Goal: Task Accomplishment & Management: Manage account settings

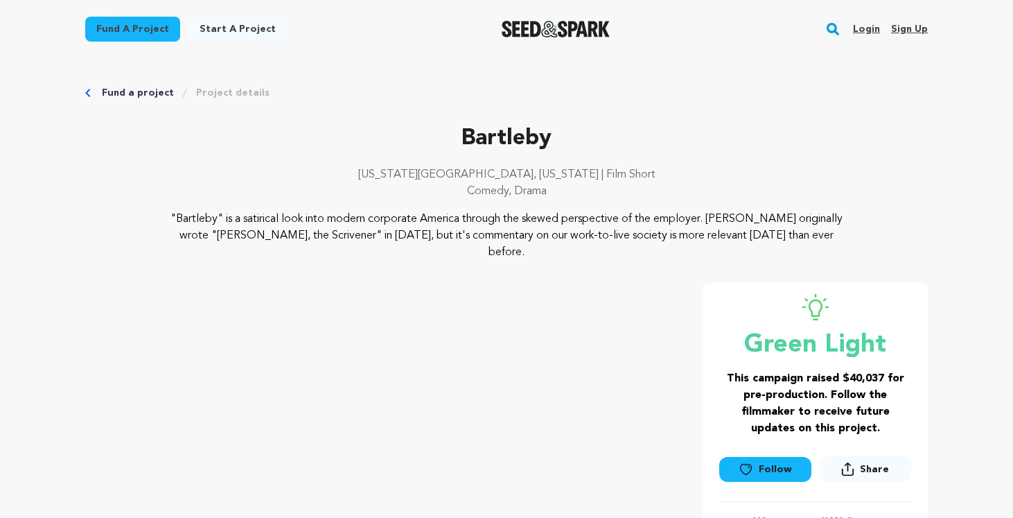
click at [494, 142] on p "Bartleby" at bounding box center [506, 138] width 843 height 33
click at [870, 26] on link "Login" at bounding box center [866, 29] width 27 height 22
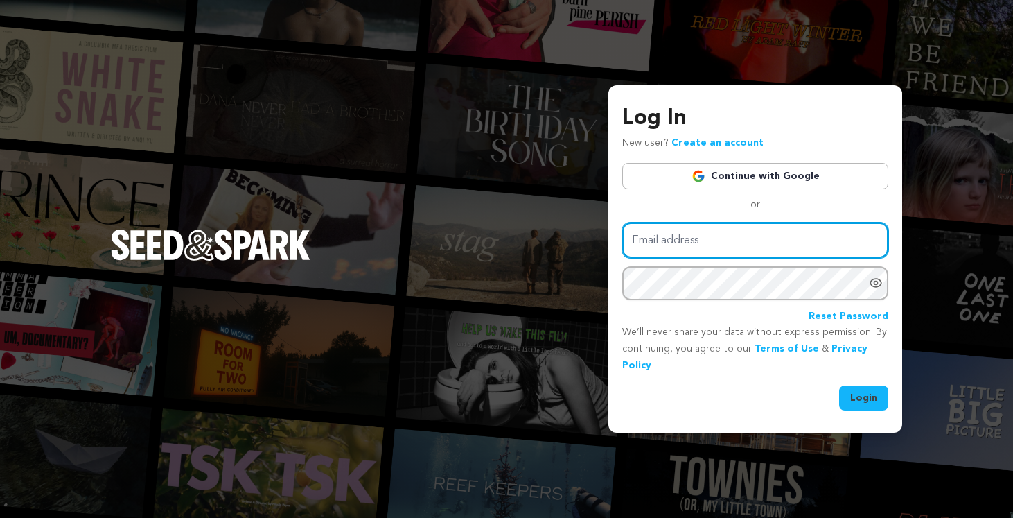
click at [673, 243] on input "Email address" at bounding box center [755, 239] width 266 height 35
type input "cgraythurstone@gmail.com"
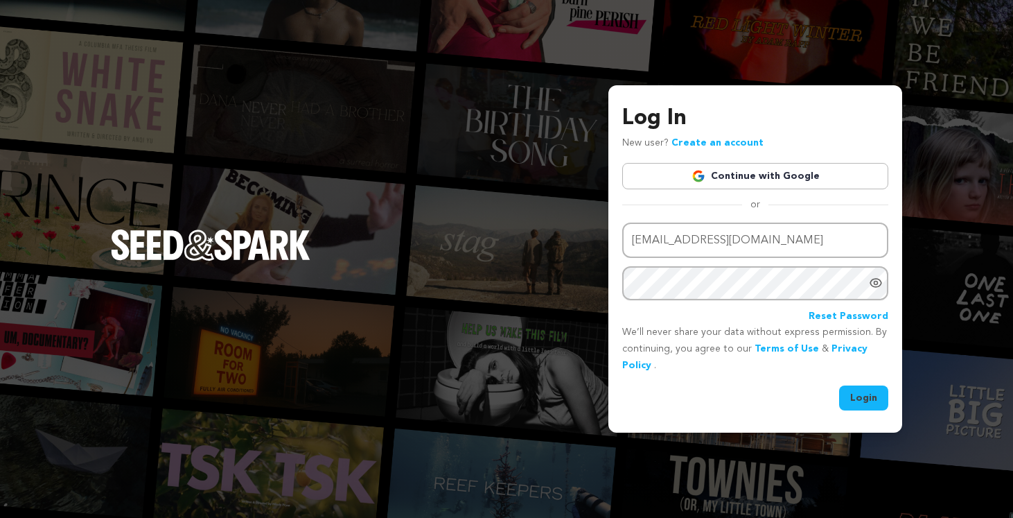
click at [861, 401] on button "Login" at bounding box center [863, 397] width 49 height 25
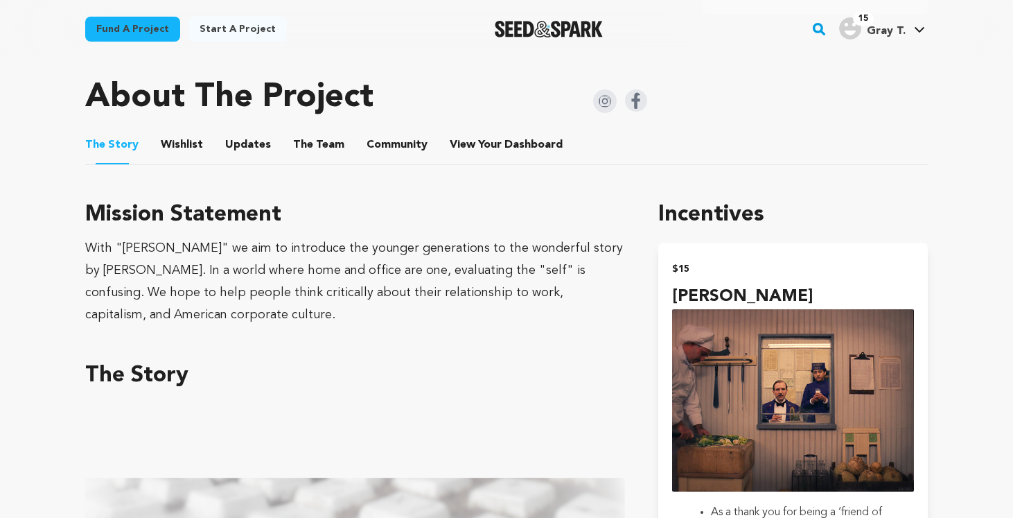
scroll to position [697, 0]
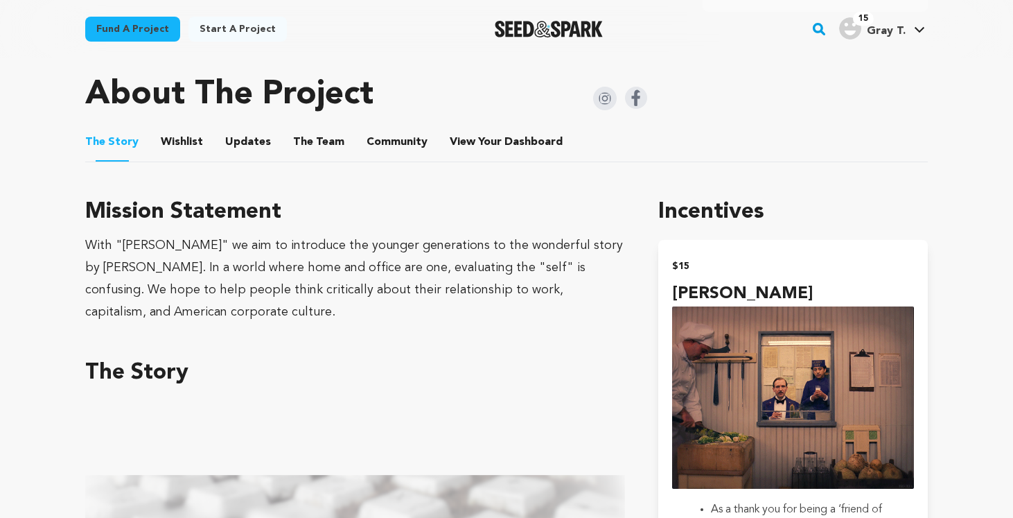
click at [180, 128] on button "Wishlist" at bounding box center [182, 144] width 33 height 33
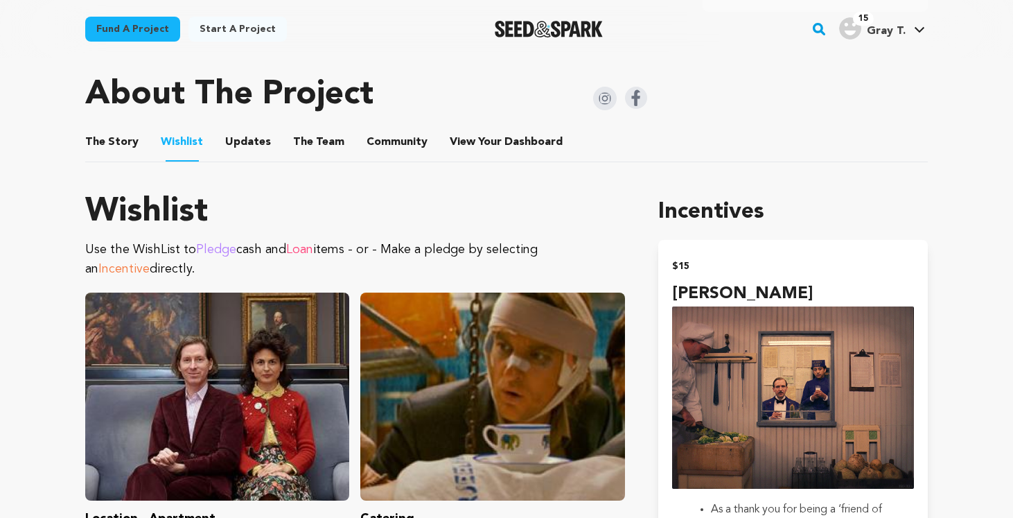
click at [252, 130] on button "Updates" at bounding box center [247, 144] width 33 height 33
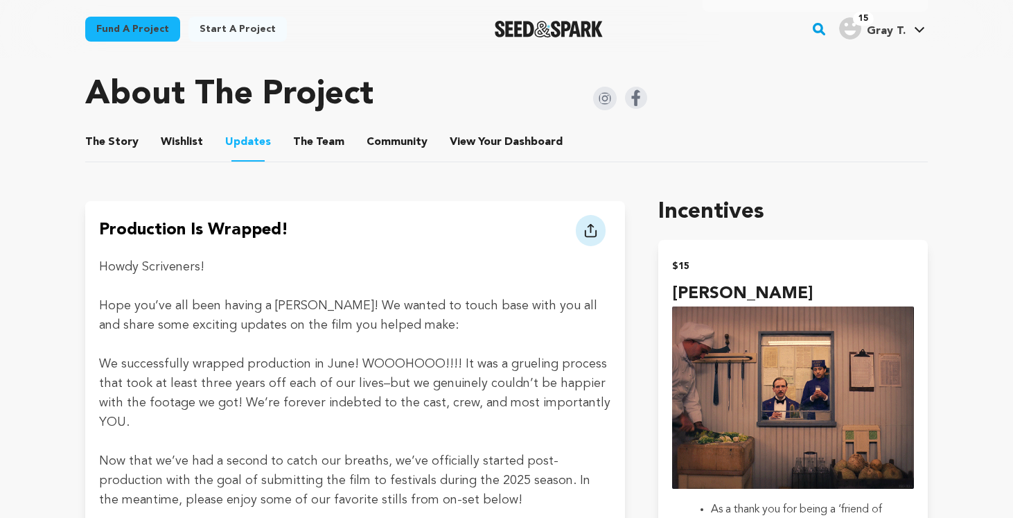
click at [304, 132] on button "The Team" at bounding box center [318, 144] width 33 height 33
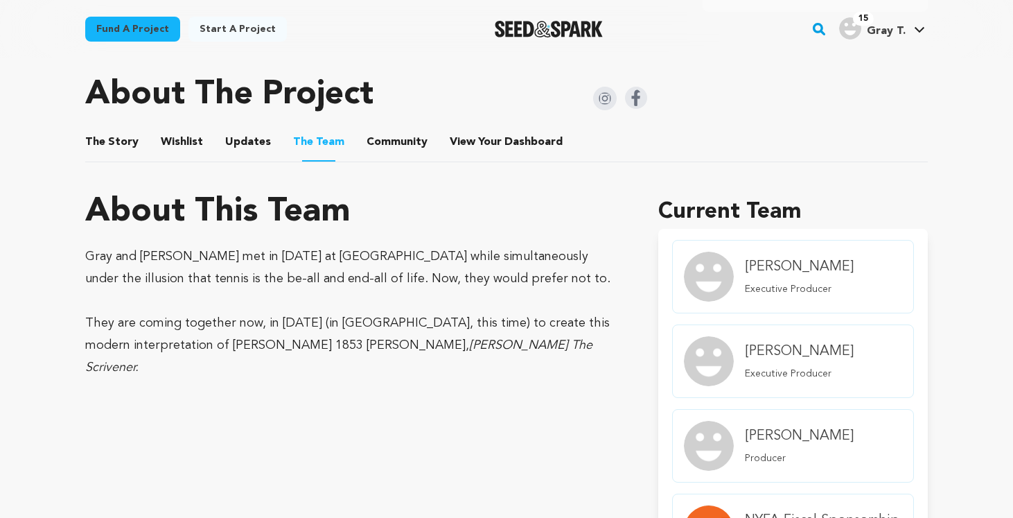
click at [383, 131] on button "Community" at bounding box center [396, 144] width 33 height 33
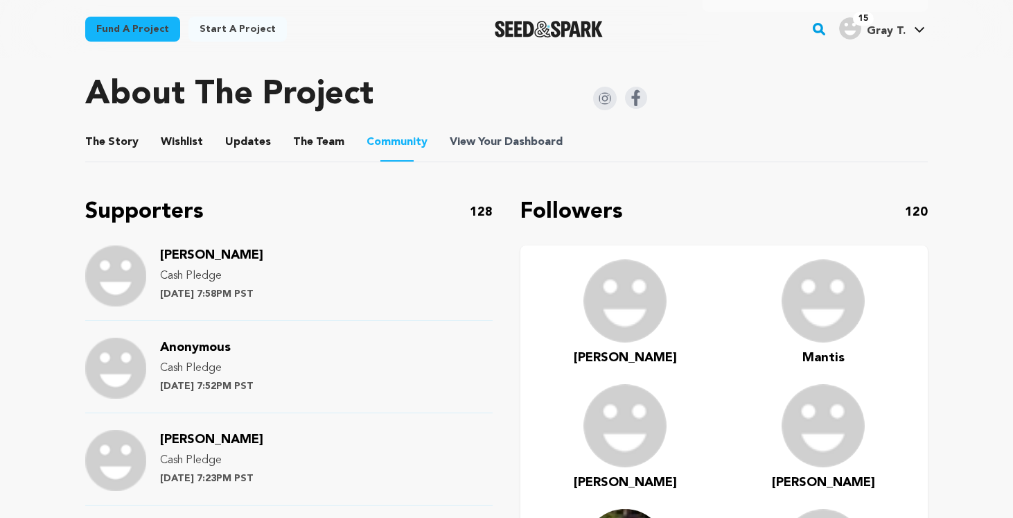
click at [506, 134] on span "Dashboard" at bounding box center [534, 142] width 58 height 17
click at [495, 134] on span "View Your Dashboard" at bounding box center [508, 142] width 116 height 17
click at [124, 128] on button "The Story" at bounding box center [112, 144] width 33 height 33
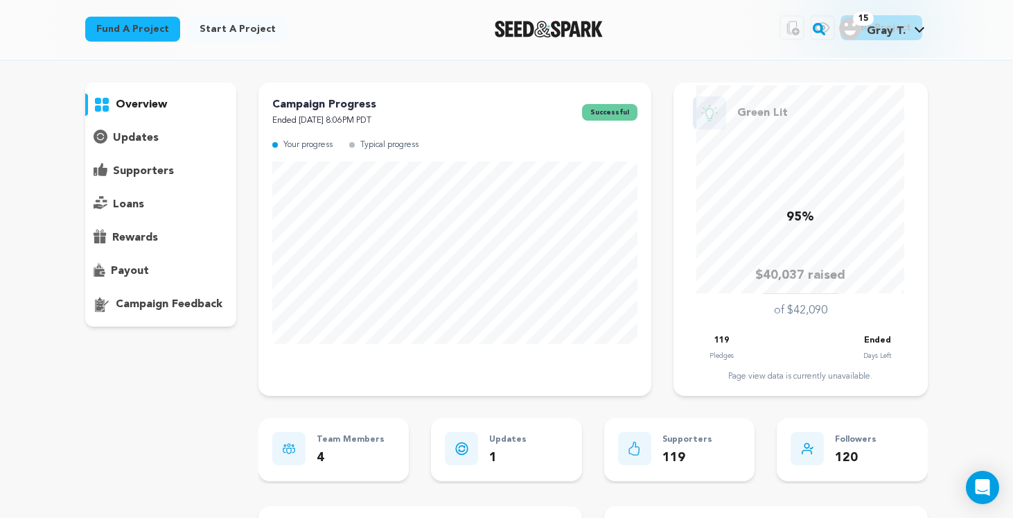
scroll to position [66, 0]
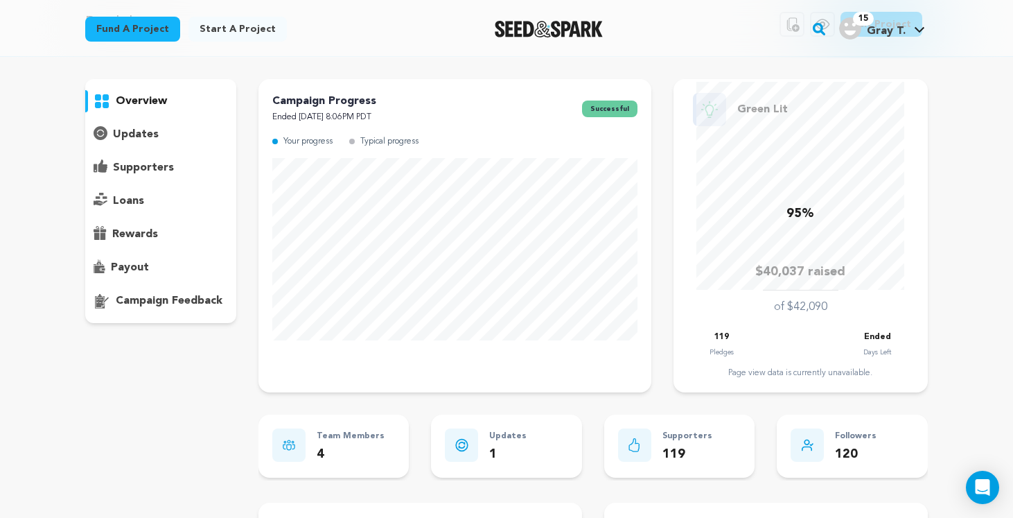
click at [120, 296] on p "campaign feedback" at bounding box center [169, 300] width 107 height 17
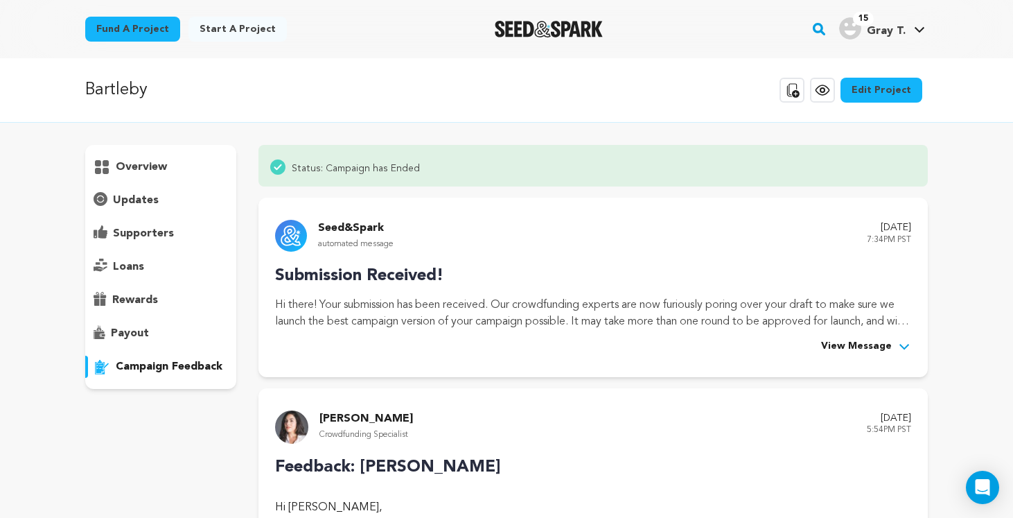
click at [141, 166] on p "overview" at bounding box center [141, 167] width 51 height 17
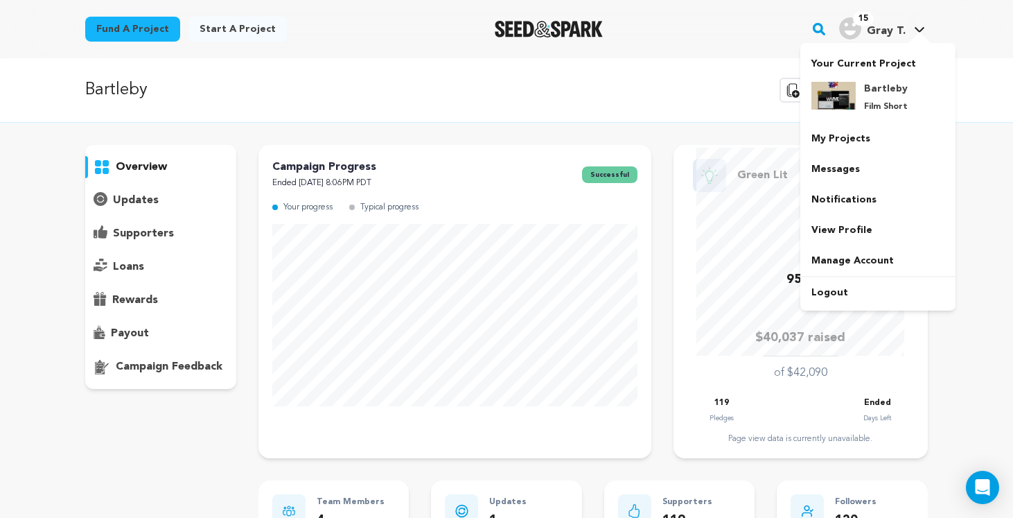
click at [900, 31] on span "Gray T." at bounding box center [886, 31] width 39 height 11
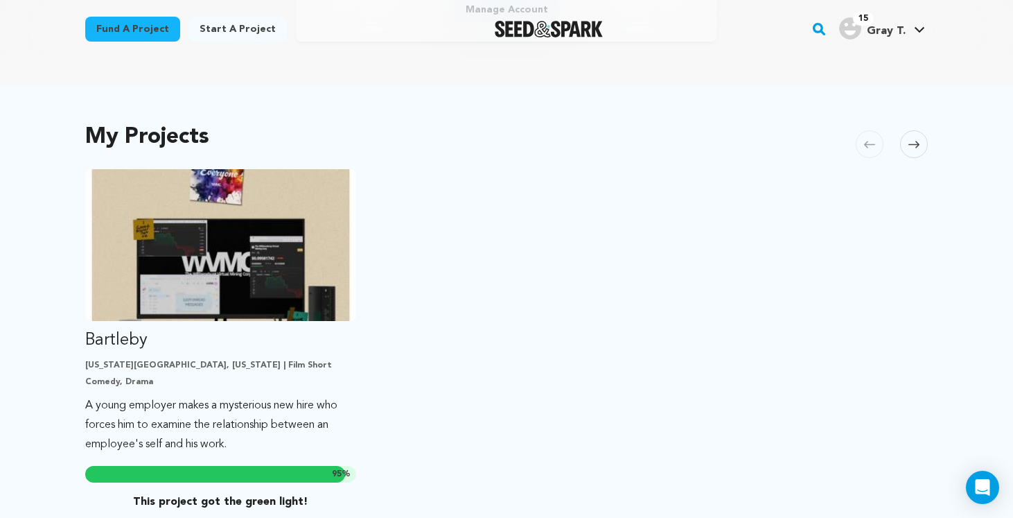
scroll to position [299, 0]
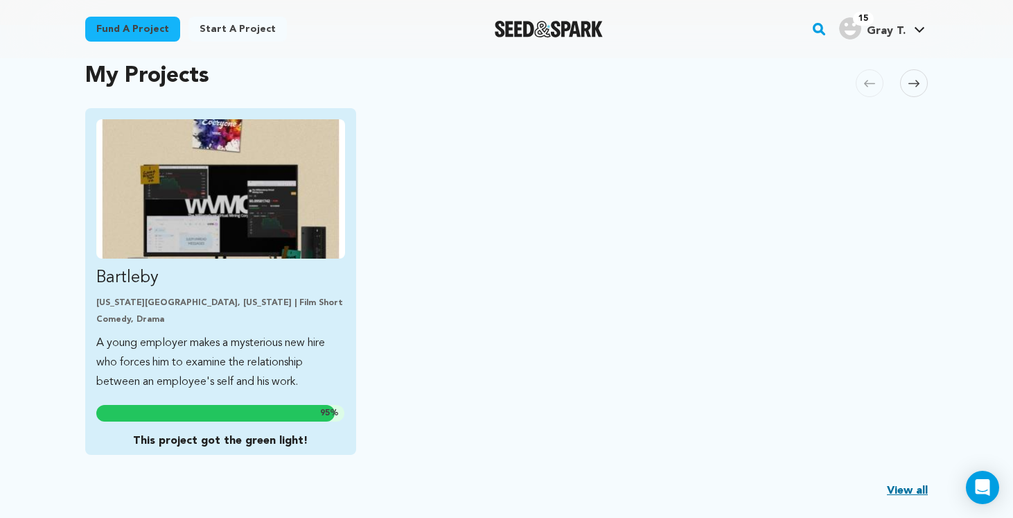
click at [287, 221] on img "Fund Bartleby" at bounding box center [220, 188] width 249 height 139
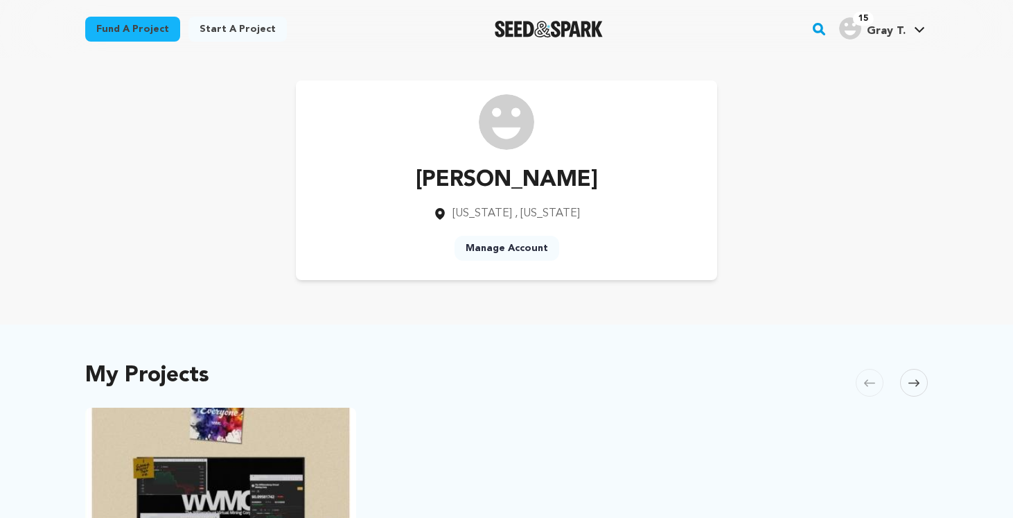
scroll to position [299, 0]
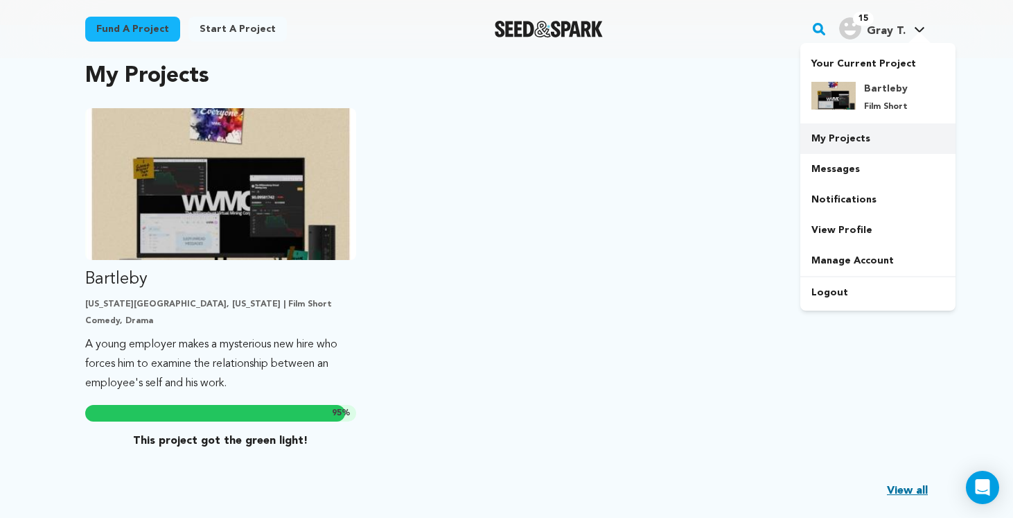
click at [848, 152] on link "My Projects" at bounding box center [877, 138] width 155 height 30
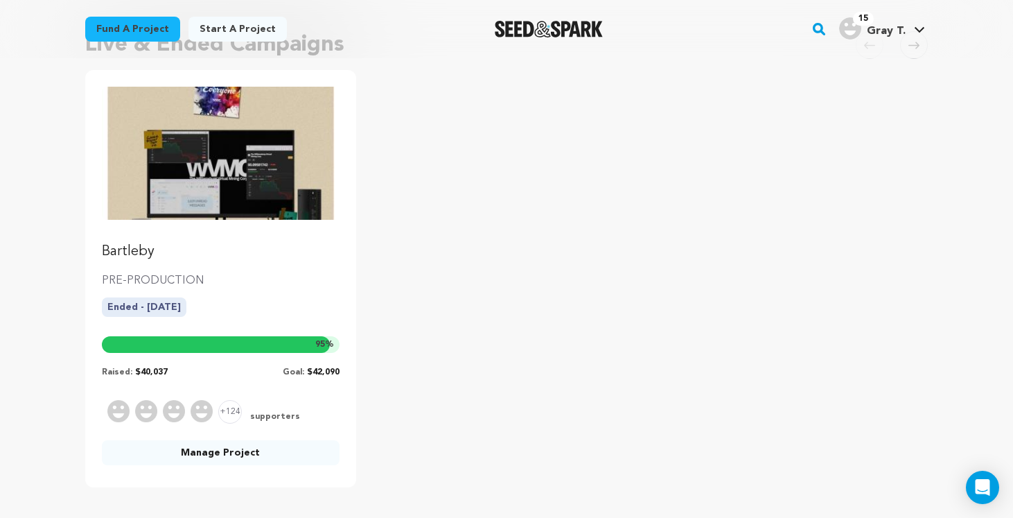
scroll to position [182, 0]
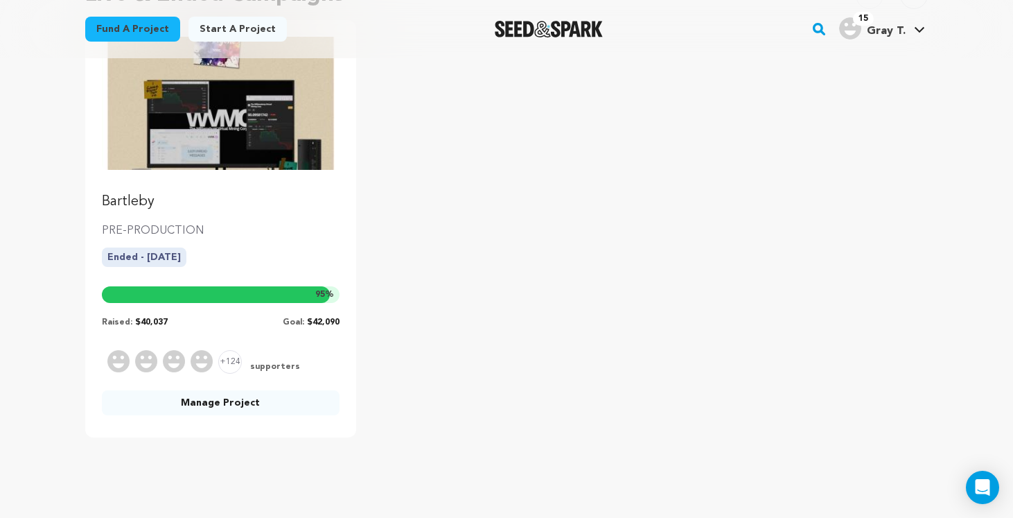
click at [237, 414] on link "Manage Project" at bounding box center [221, 402] width 238 height 25
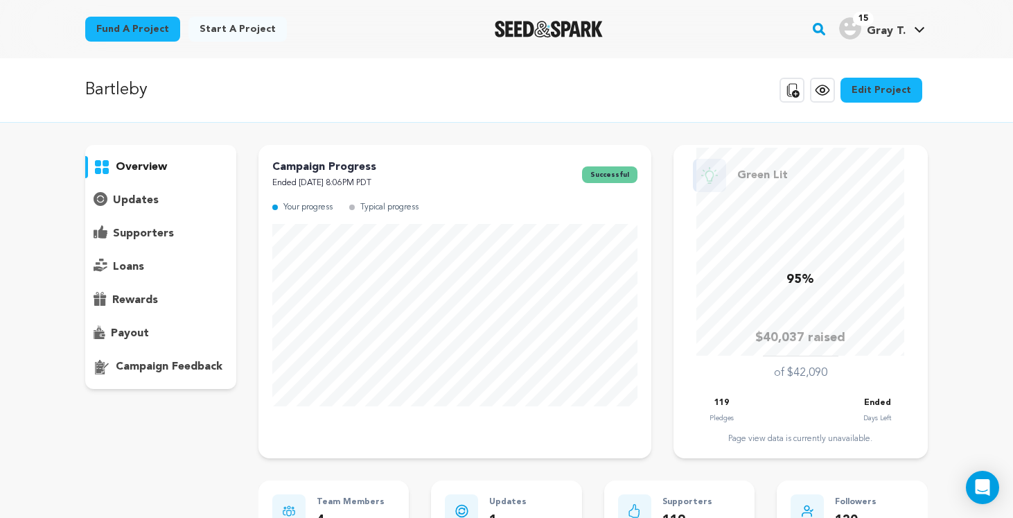
click at [885, 87] on link "Edit Project" at bounding box center [882, 90] width 82 height 25
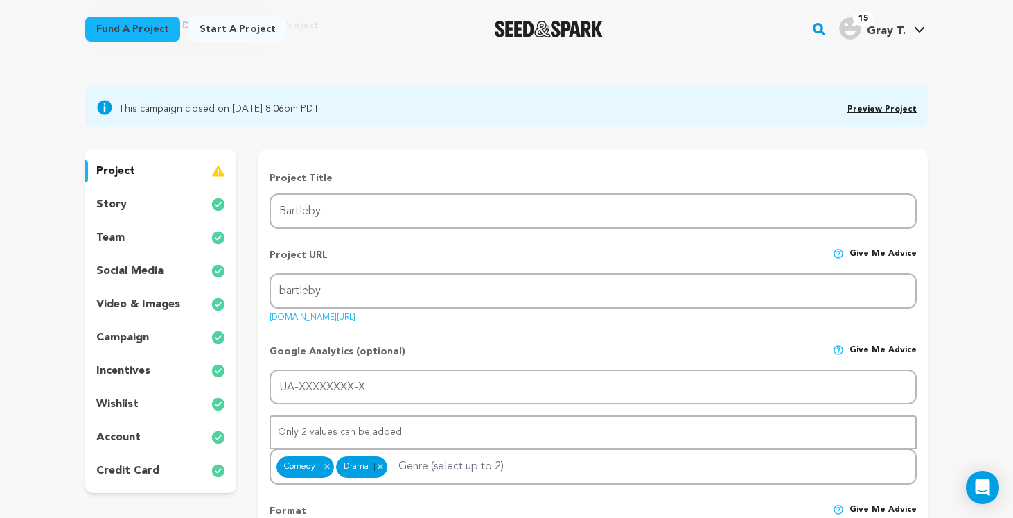
scroll to position [110, 0]
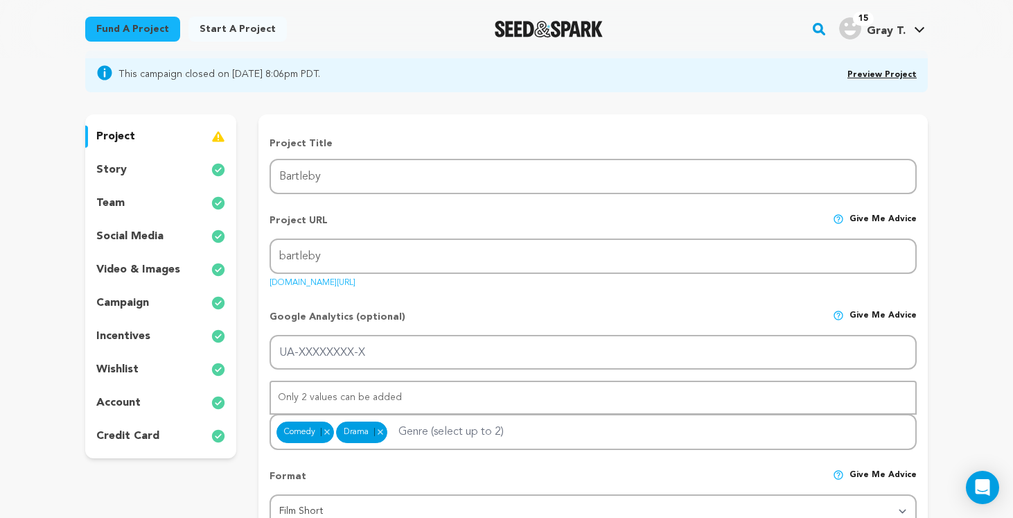
click at [136, 263] on p "video & images" at bounding box center [138, 269] width 84 height 17
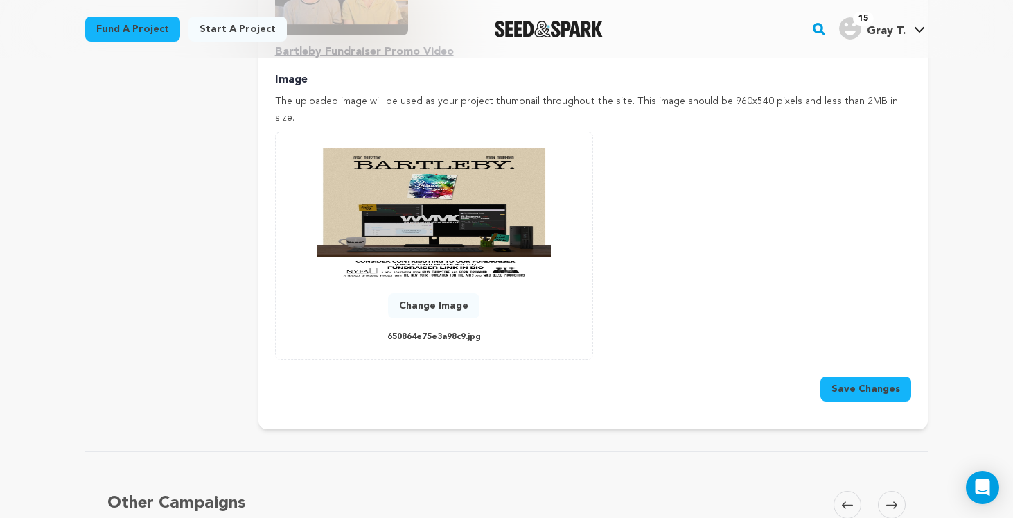
scroll to position [670, 0]
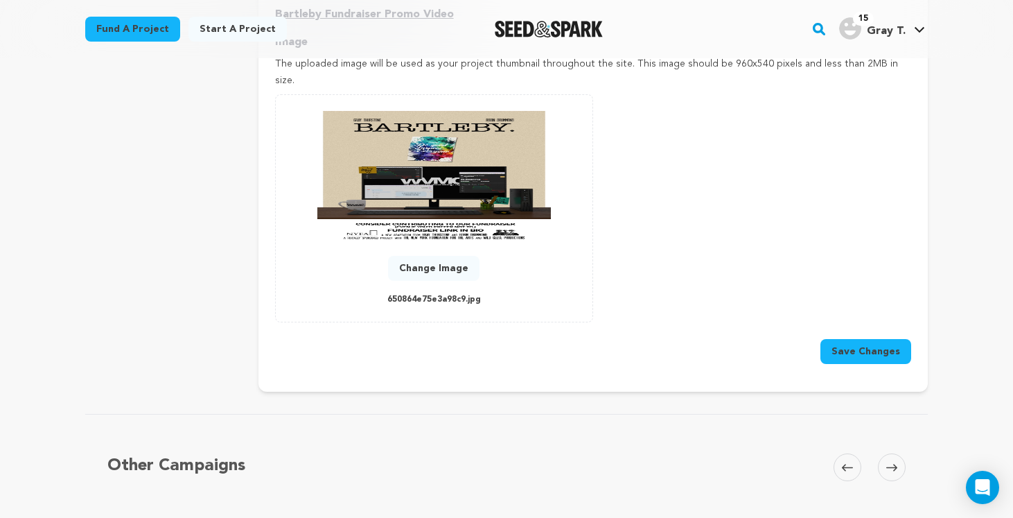
click at [439, 161] on img at bounding box center [434, 175] width 234 height 133
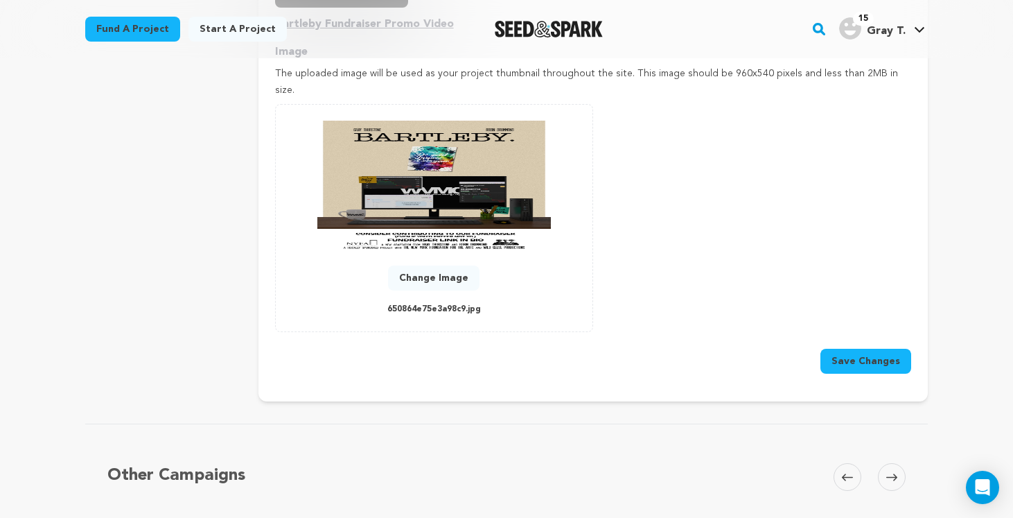
scroll to position [659, 0]
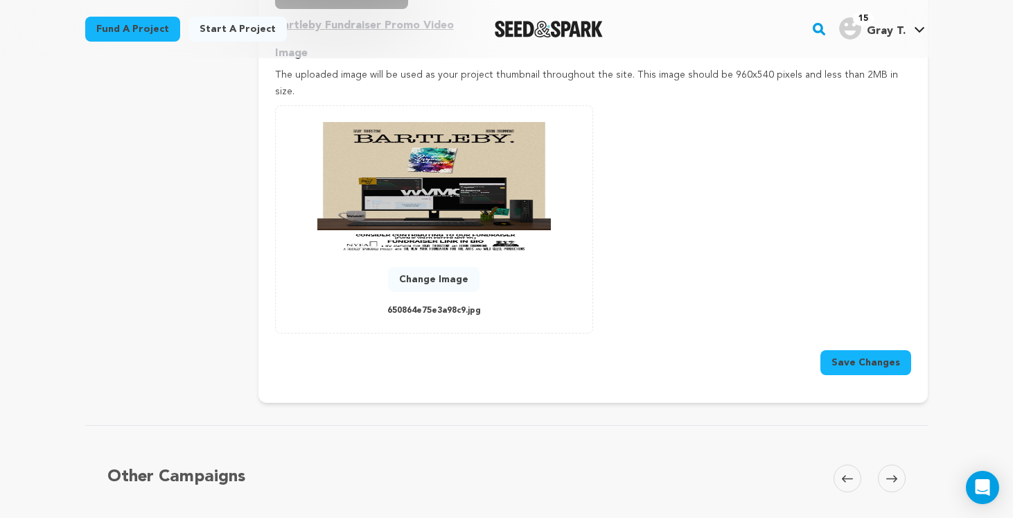
click at [455, 303] on p "650864e75e3a98c9.jpg" at bounding box center [434, 311] width 94 height 16
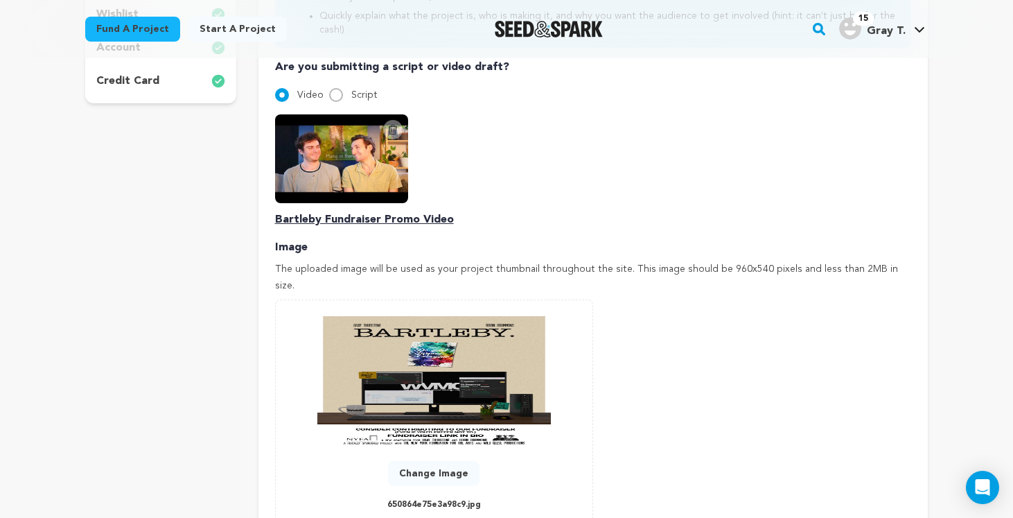
scroll to position [538, 0]
